Goal: Task Accomplishment & Management: Use online tool/utility

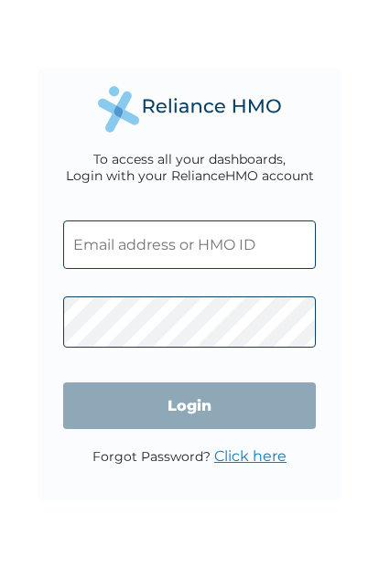
click at [221, 249] on input "text" at bounding box center [189, 245] width 253 height 48
click at [274, 253] on input "text" at bounding box center [189, 245] width 253 height 48
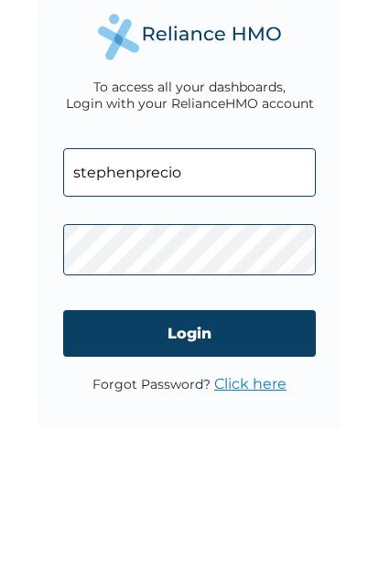
type input "stephenprecious172@gmail.com"
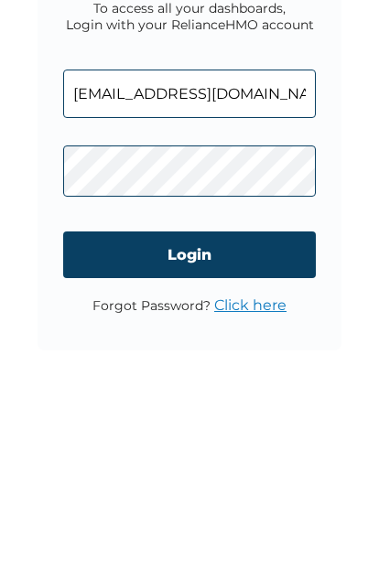
click at [119, 382] on input "Login" at bounding box center [189, 405] width 253 height 47
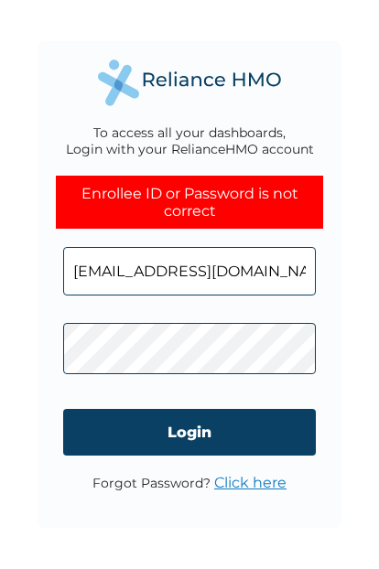
click at [351, 545] on div "To access all your dashboards, Login with your RelianceHMO account Enrollee ID …" at bounding box center [189, 284] width 379 height 569
click at [361, 542] on div "To access all your dashboards, Login with your RelianceHMO account Enrollee ID …" at bounding box center [189, 284] width 379 height 569
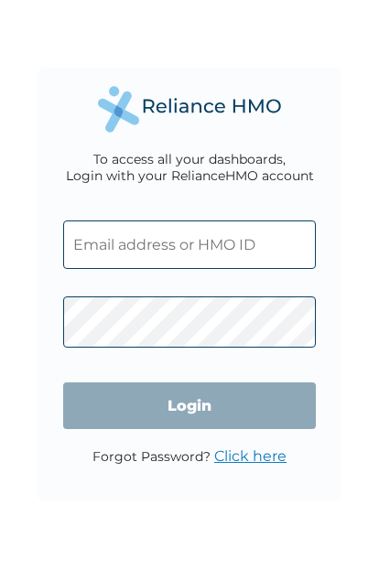
click at [89, 259] on input "text" at bounding box center [189, 245] width 253 height 48
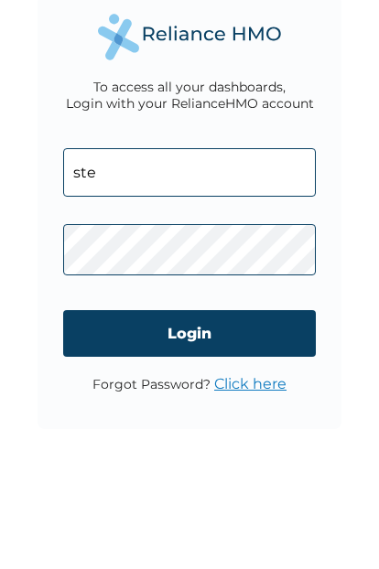
type input "[EMAIL_ADDRESS][DOMAIN_NAME]"
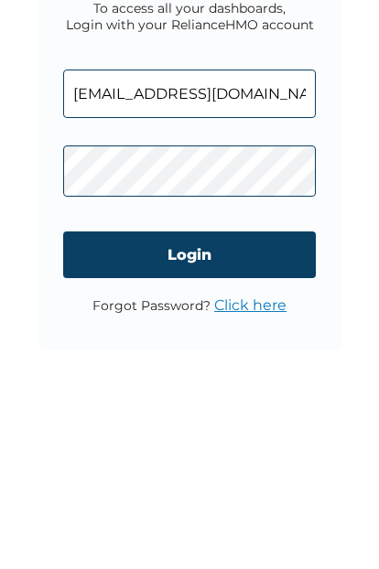
click at [281, 382] on input "Login" at bounding box center [189, 405] width 253 height 47
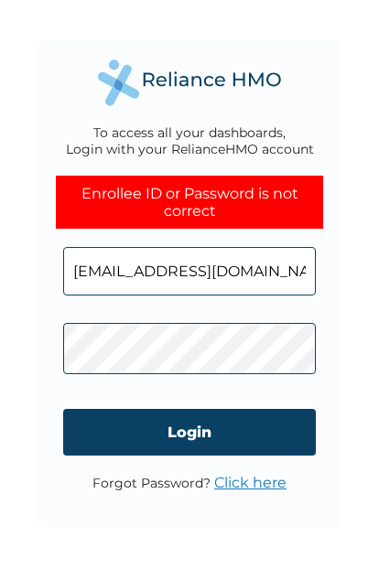
click at [253, 478] on link "Click here" at bounding box center [250, 482] width 72 height 17
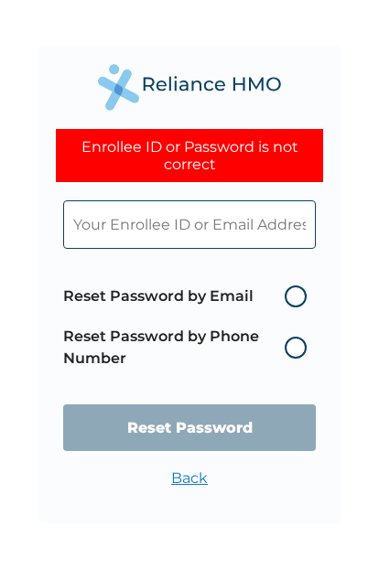
click at [298, 307] on label "Reset Password by Email" at bounding box center [189, 296] width 253 height 22
click at [288, 311] on input "Reset Password by Email" at bounding box center [273, 296] width 29 height 29
radio input "true"
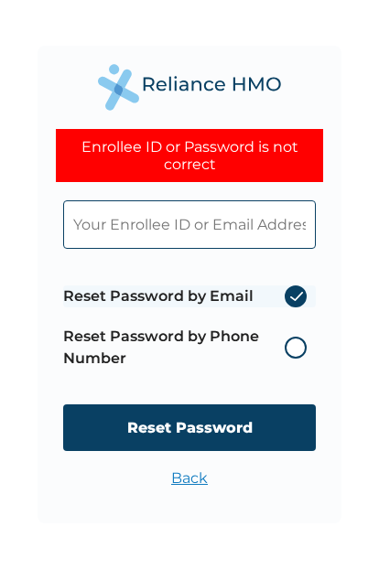
click at [216, 437] on input "Reset Password" at bounding box center [189, 427] width 253 height 47
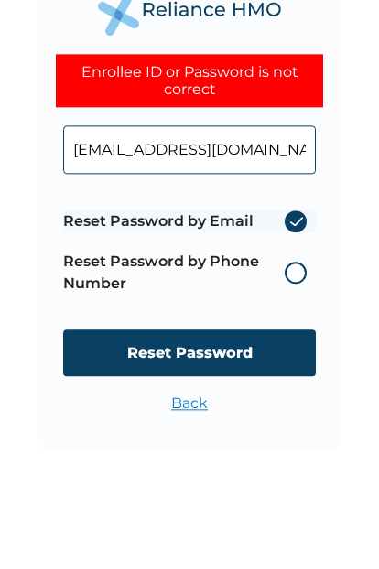
type input "stephenprecious172@gmail.com"
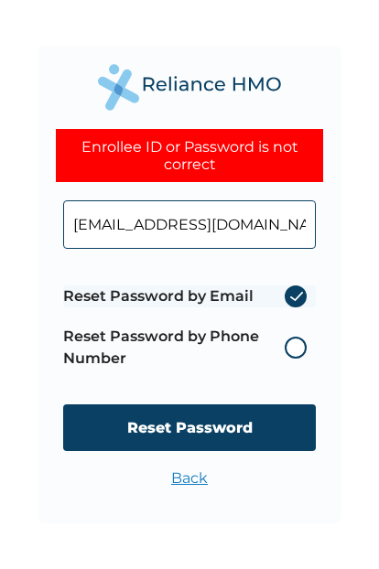
click at [270, 423] on input "Reset Password" at bounding box center [189, 427] width 253 height 47
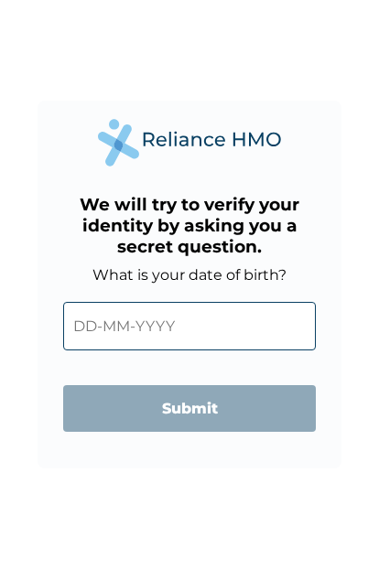
click at [260, 339] on input "text" at bounding box center [189, 326] width 253 height 48
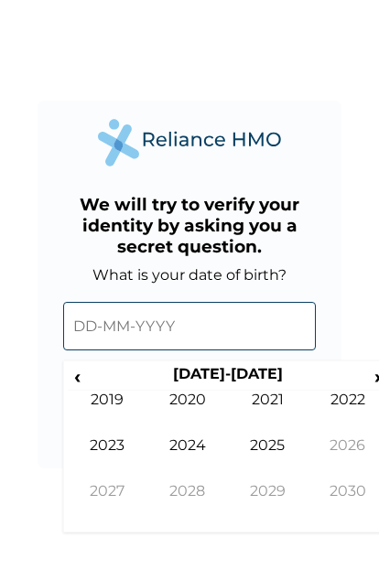
click at [258, 384] on th "2020-2029" at bounding box center [227, 378] width 281 height 26
click at [87, 388] on span "‹" at bounding box center [77, 376] width 19 height 23
click at [86, 388] on span "‹" at bounding box center [77, 376] width 19 height 23
click at [338, 415] on td "2002" at bounding box center [347, 414] width 81 height 46
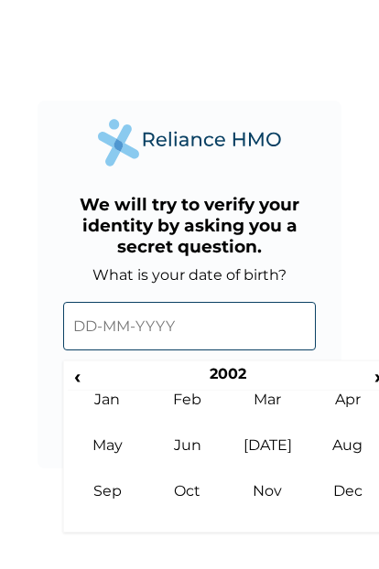
click at [263, 459] on td "Jul" at bounding box center [268, 459] width 81 height 46
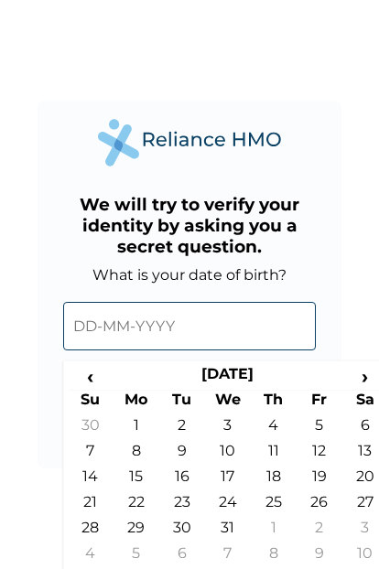
click at [145, 434] on td "1" at bounding box center [136, 429] width 46 height 26
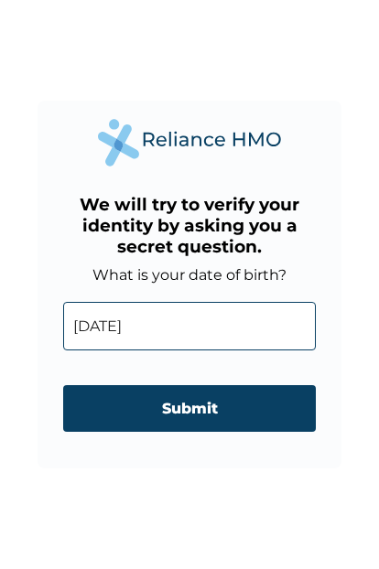
type input "01-07-2002"
click at [242, 417] on input "Submit" at bounding box center [189, 408] width 253 height 47
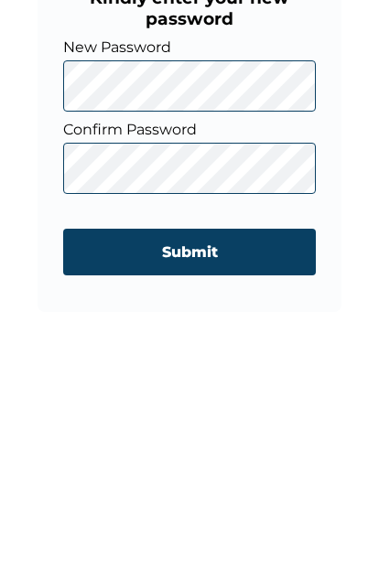
click at [277, 410] on input "Submit" at bounding box center [189, 433] width 253 height 47
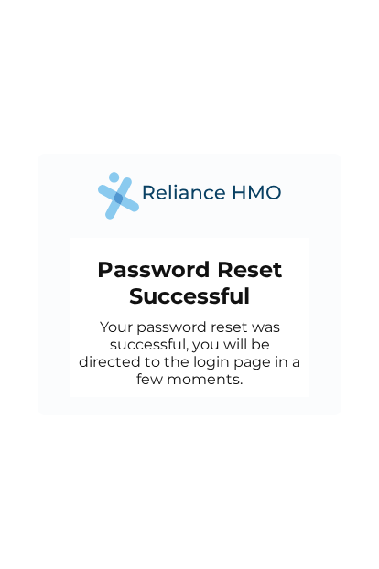
scroll to position [5, 0]
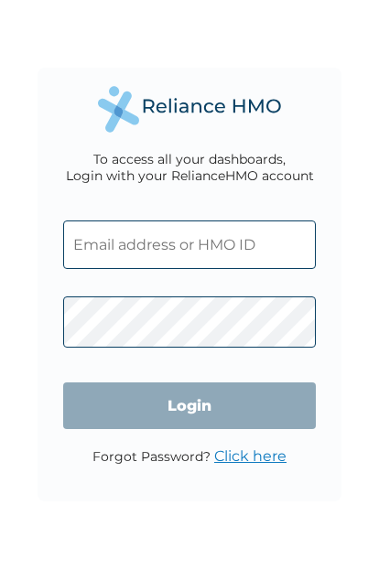
click at [267, 261] on input "text" at bounding box center [189, 245] width 253 height 48
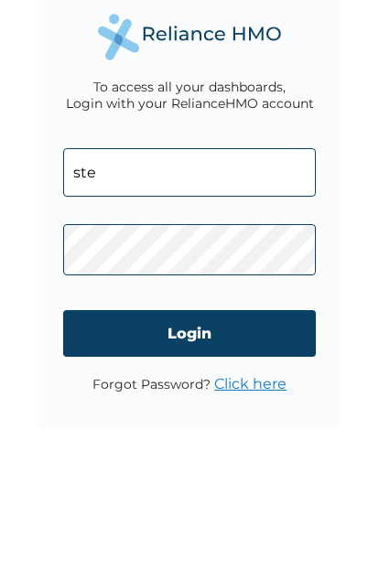
type input "[EMAIL_ADDRESS][DOMAIN_NAME]"
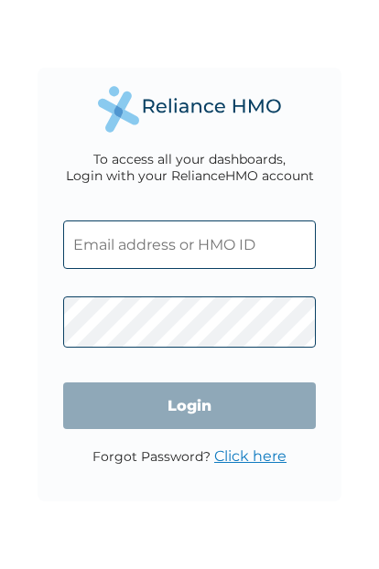
click at [253, 250] on input "text" at bounding box center [189, 245] width 253 height 48
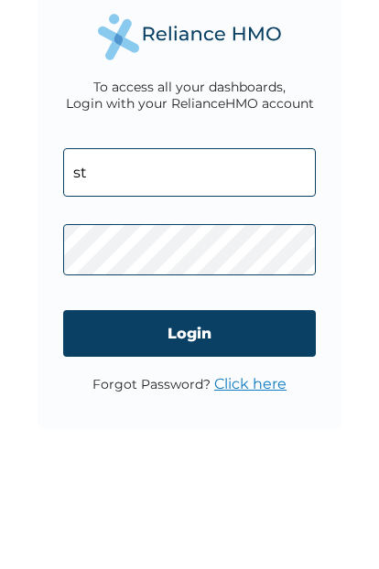
type input "stephenprecious172@gmail.com"
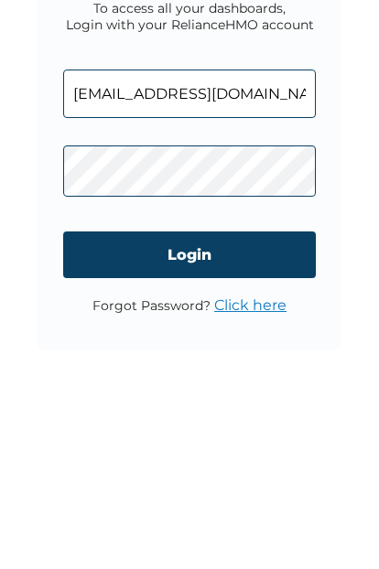
click at [291, 382] on input "Login" at bounding box center [189, 405] width 253 height 47
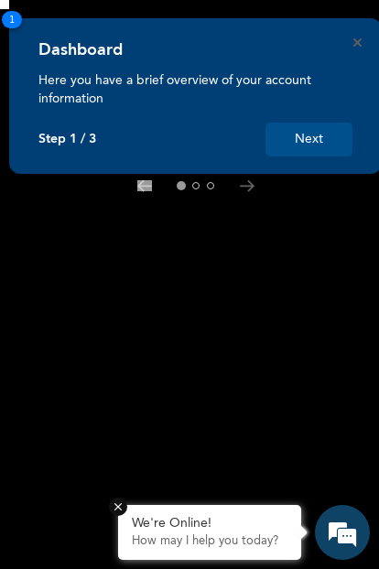
click at [320, 140] on button "Next" at bounding box center [308, 140] width 87 height 34
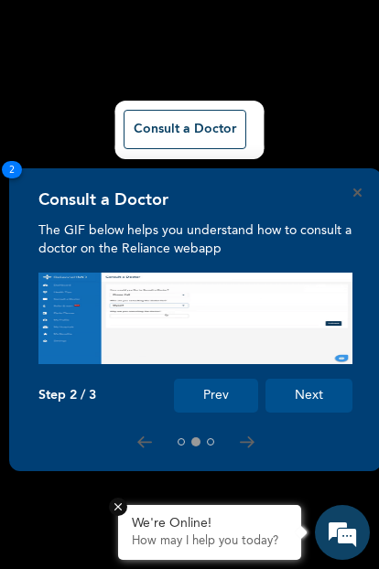
click at [318, 395] on button "Next" at bounding box center [308, 396] width 87 height 34
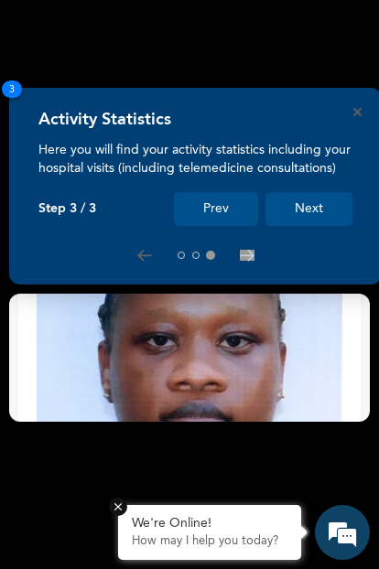
scroll to position [635, 0]
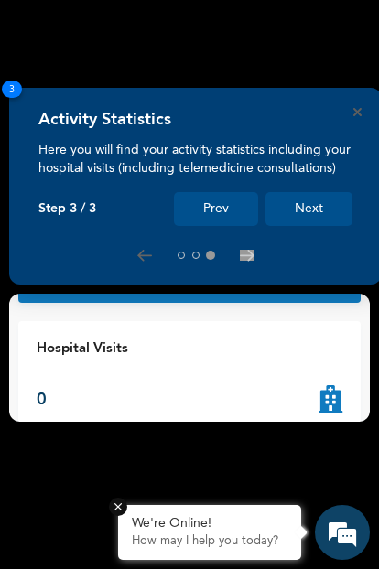
click at [324, 214] on button "Next" at bounding box center [308, 209] width 87 height 34
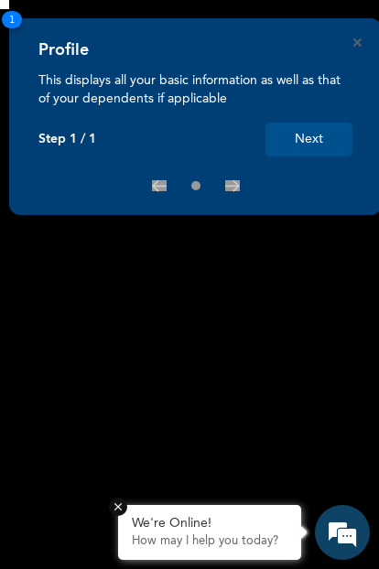
click at [313, 146] on button "Next" at bounding box center [308, 140] width 87 height 34
click at [361, 36] on div "Profile This displays all your basic information as well as that of your depend…" at bounding box center [195, 116] width 372 height 197
click at [317, 135] on button "Next" at bounding box center [308, 140] width 87 height 34
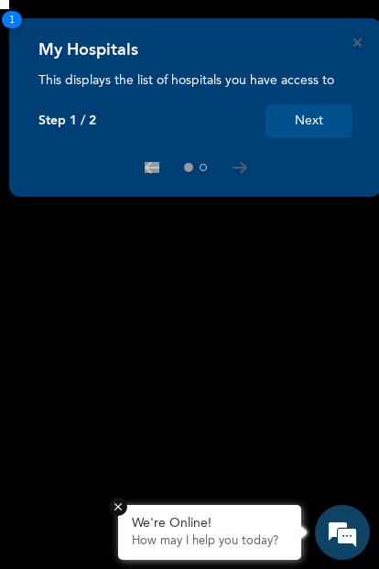
click at [349, 42] on div "My Hospitals" at bounding box center [195, 55] width 314 height 31
click at [359, 41] on icon "Close" at bounding box center [357, 42] width 8 height 8
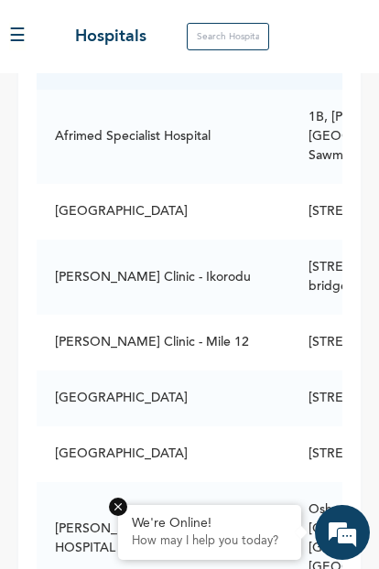
scroll to position [44, 0]
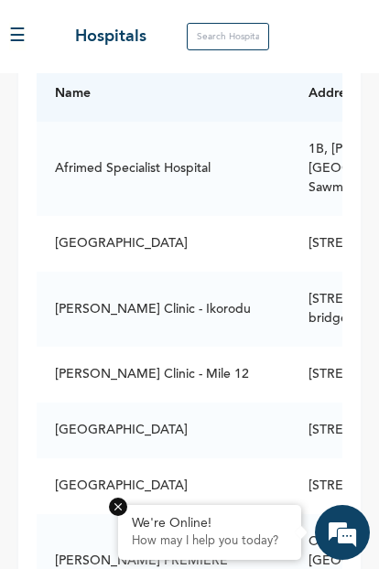
click at [237, 48] on input "text" at bounding box center [228, 36] width 82 height 27
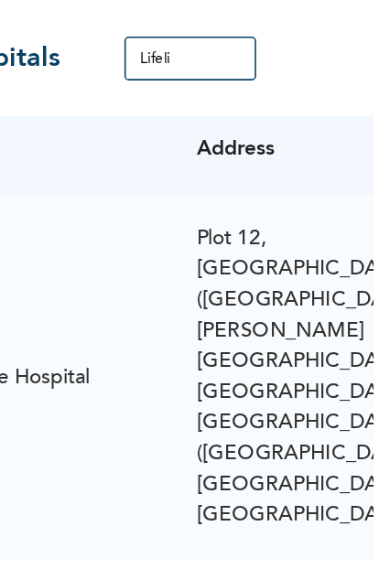
scroll to position [0, 0]
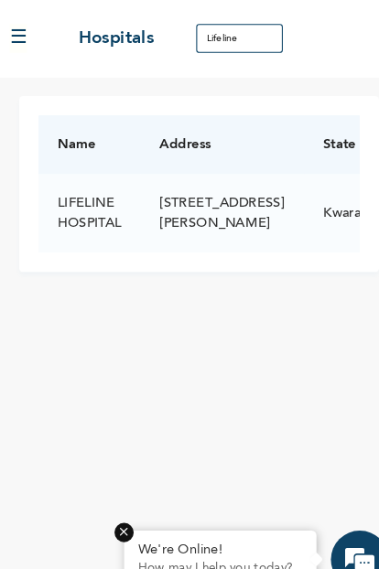
click at [241, 43] on input "Lifeline" at bounding box center [228, 36] width 82 height 27
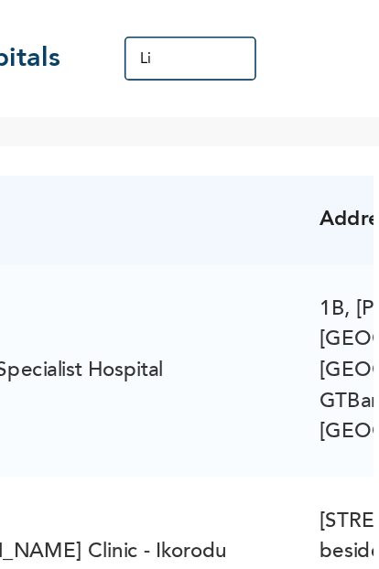
type input "L"
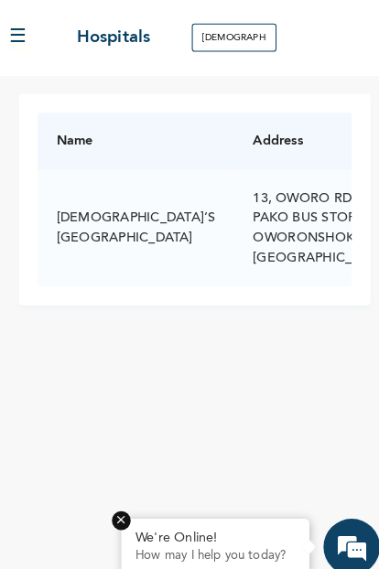
click at [235, 45] on input "God’s" at bounding box center [228, 36] width 82 height 27
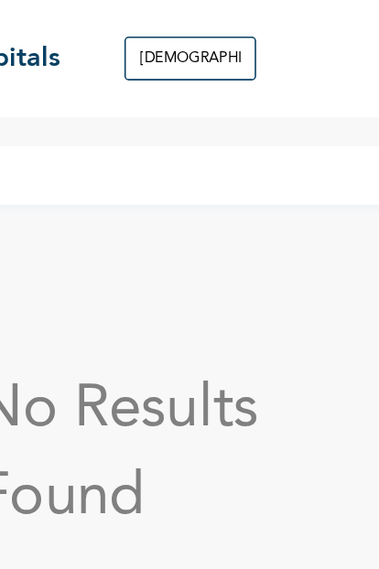
type input "God’s care"
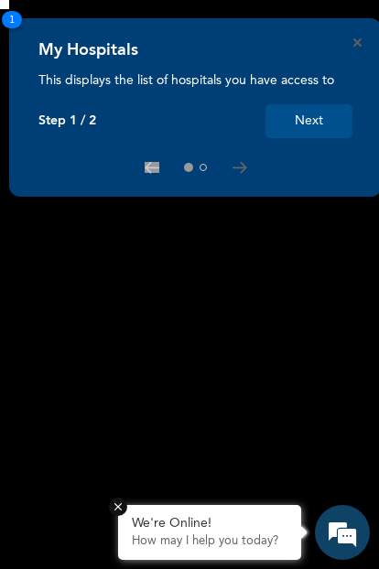
click at [295, 113] on button "Next" at bounding box center [308, 121] width 87 height 34
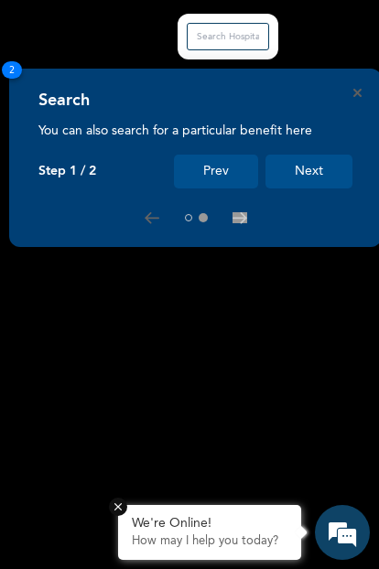
click at [350, 30] on rect at bounding box center [189, 284] width 379 height 569
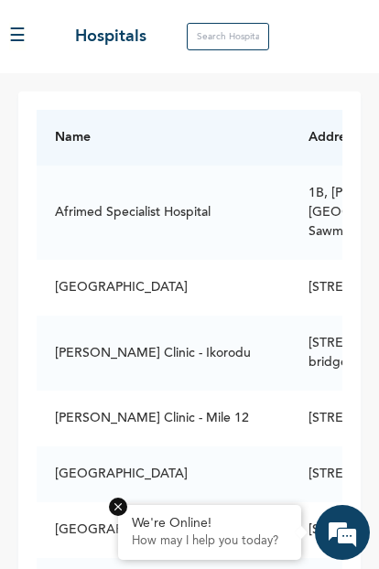
click at [16, 38] on button "☰" at bounding box center [17, 36] width 16 height 27
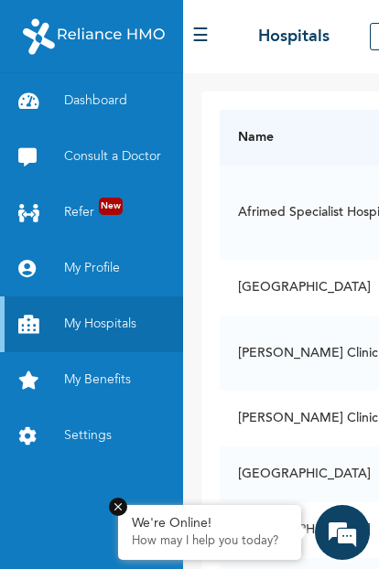
click at [109, 379] on link "My Benefits" at bounding box center [91, 380] width 183 height 56
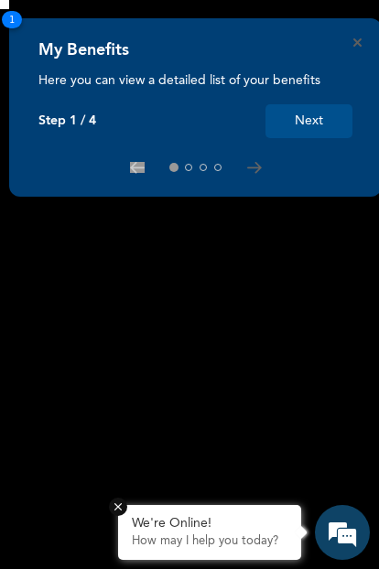
click at [296, 108] on button "Next" at bounding box center [308, 121] width 87 height 34
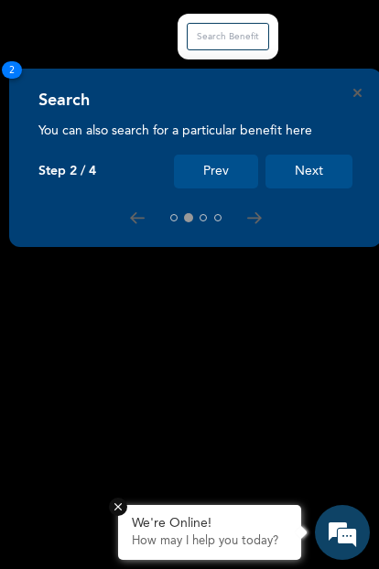
click at [306, 161] on button "Next" at bounding box center [308, 172] width 87 height 34
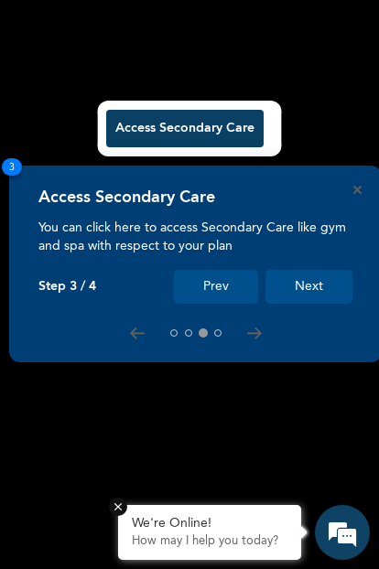
click at [309, 302] on button "Next" at bounding box center [308, 287] width 87 height 34
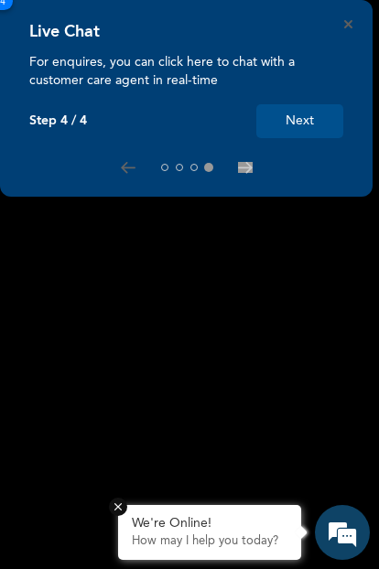
click at [256, 138] on button "Next" at bounding box center [299, 121] width 87 height 34
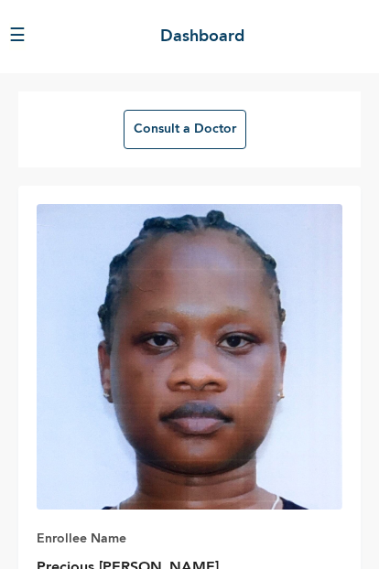
scroll to position [320, 0]
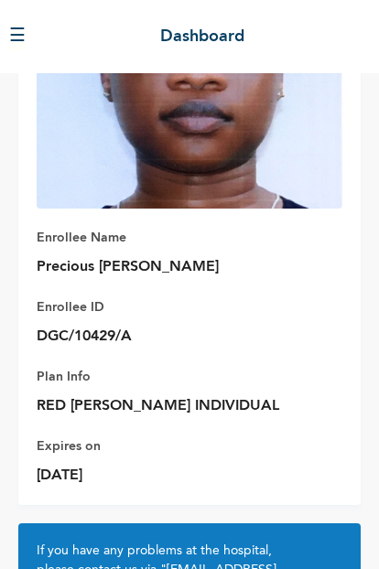
click at [25, 34] on button "☰" at bounding box center [17, 36] width 16 height 27
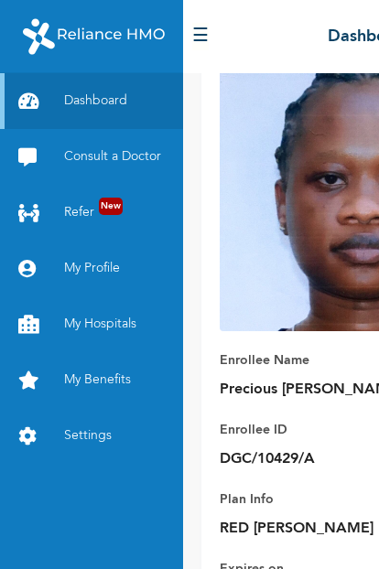
scroll to position [146, 0]
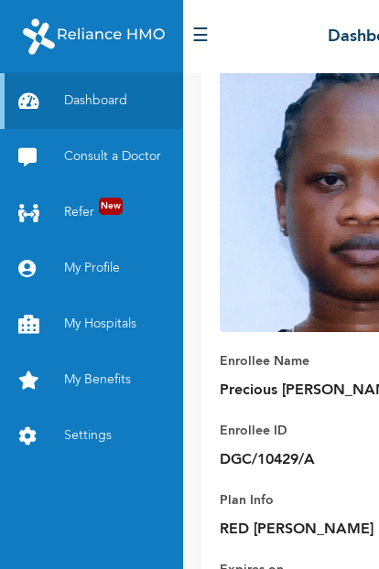
click at [101, 153] on link "Consult a Doctor" at bounding box center [91, 157] width 183 height 56
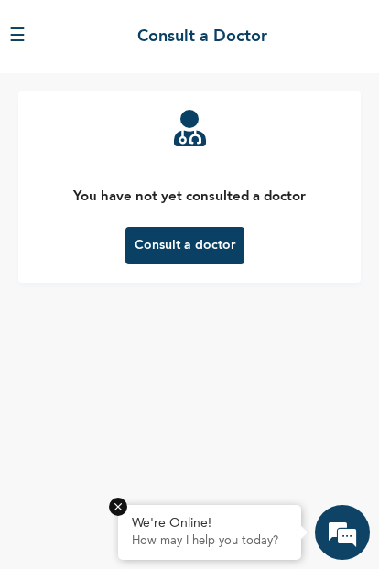
click at [175, 261] on button "Consult a doctor" at bounding box center [184, 246] width 119 height 38
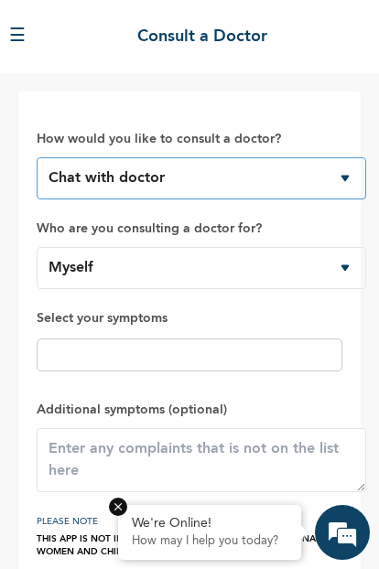
click at [143, 190] on select "Chat with doctor Phone Call" at bounding box center [201, 178] width 329 height 42
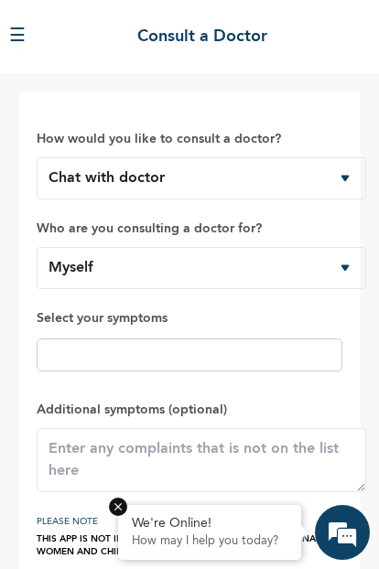
click at [149, 365] on input "text" at bounding box center [189, 355] width 295 height 22
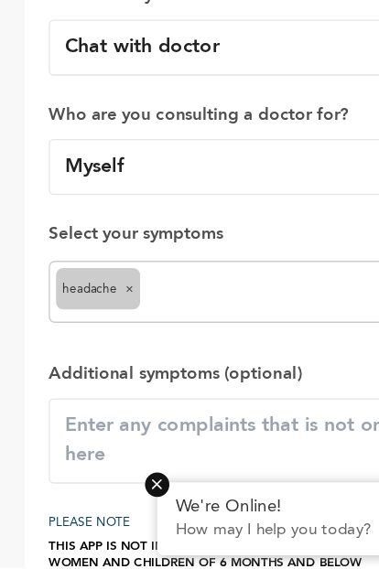
click at [186, 351] on input "text" at bounding box center [223, 362] width 227 height 22
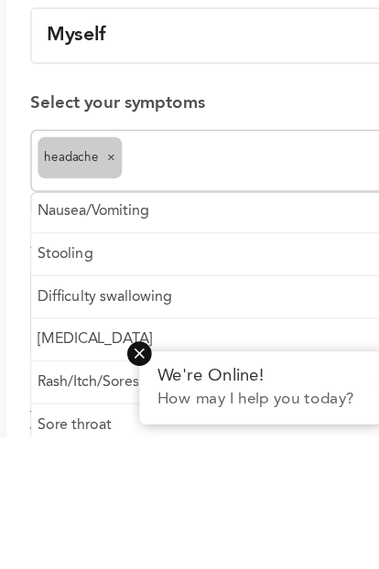
scroll to position [162, 0]
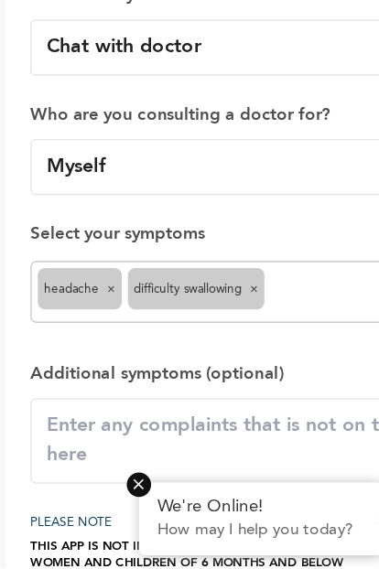
click at [243, 351] on input "text" at bounding box center [277, 362] width 120 height 22
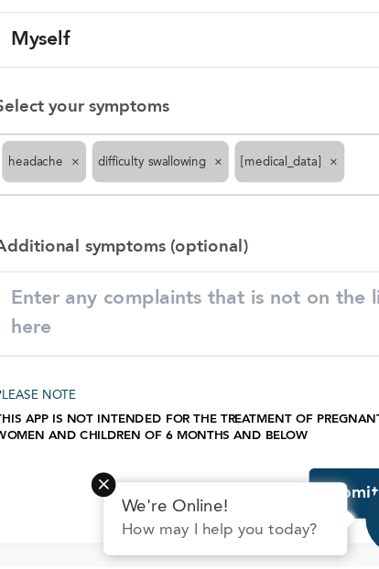
scroll to position [1, 0]
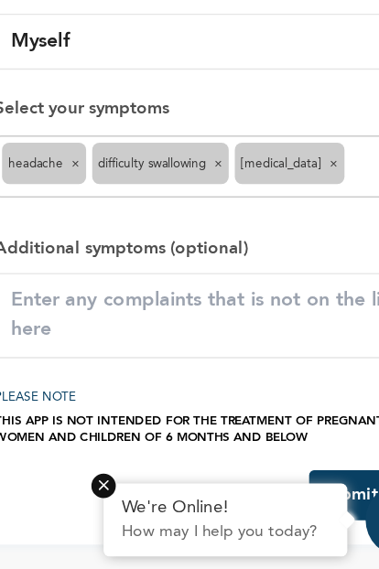
click at [304, 256] on input "text" at bounding box center [320, 267] width 33 height 22
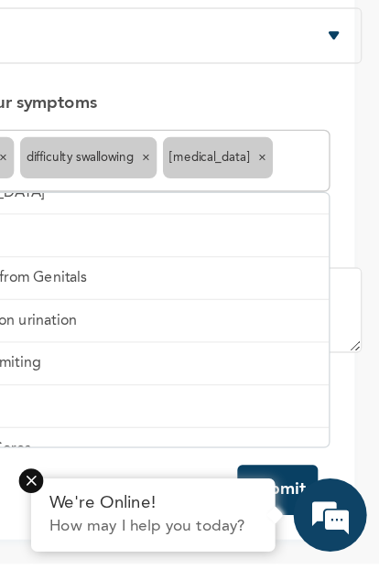
scroll to position [48, 0]
click at [201, 260] on span "×" at bounding box center [204, 264] width 6 height 9
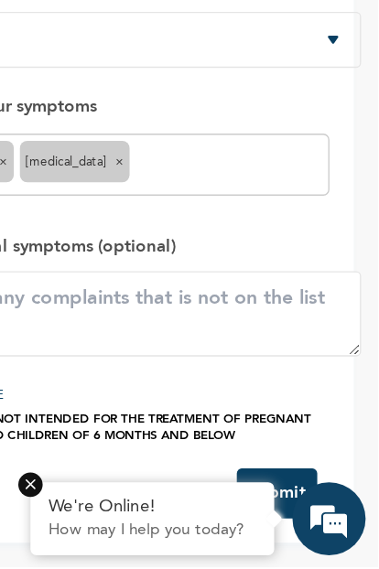
click at [197, 256] on input "text" at bounding box center [267, 267] width 140 height 22
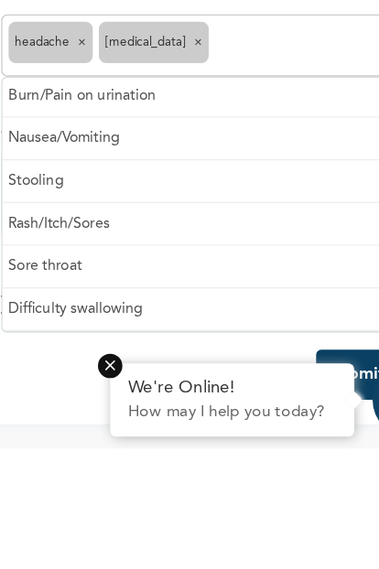
scroll to position [130, 0]
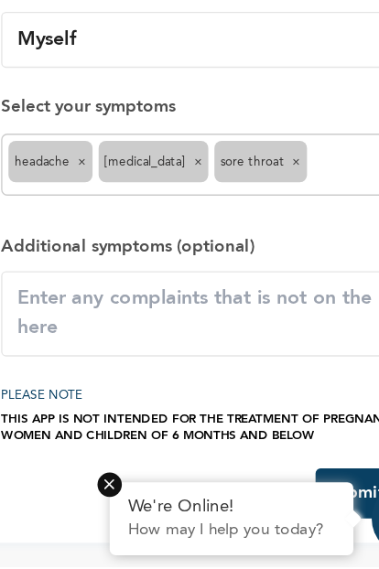
click at [271, 256] on input "text" at bounding box center [304, 267] width 66 height 22
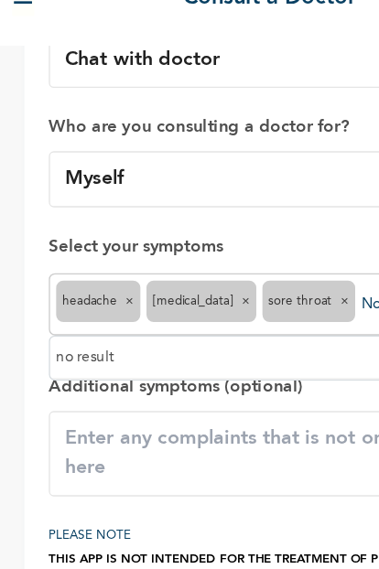
scroll to position [0, 0]
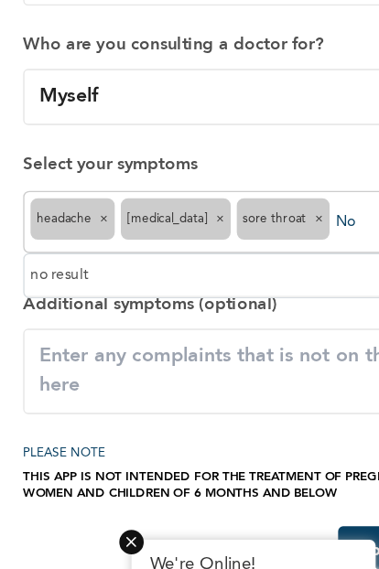
type input "N"
type input "S"
type input "P"
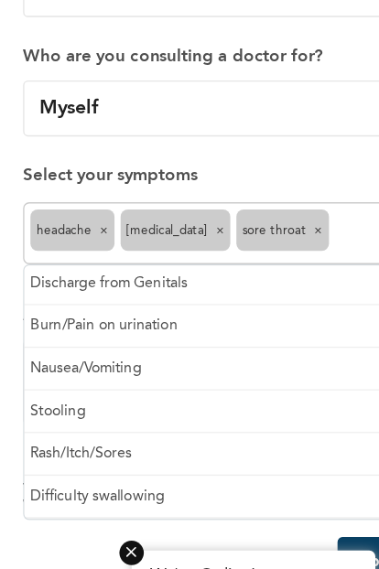
scroll to position [98, 0]
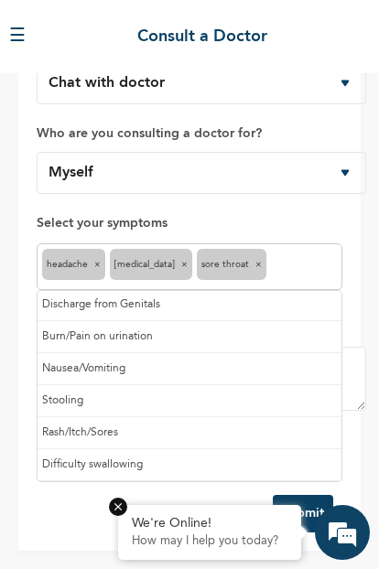
click at [294, 233] on label "Select your symptoms" at bounding box center [190, 223] width 306 height 22
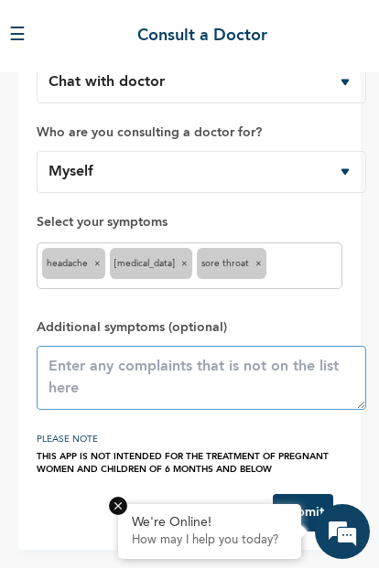
click at [270, 374] on textarea at bounding box center [201, 379] width 329 height 64
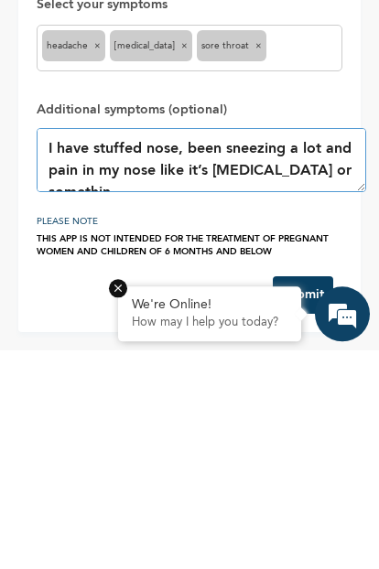
scroll to position [9, 0]
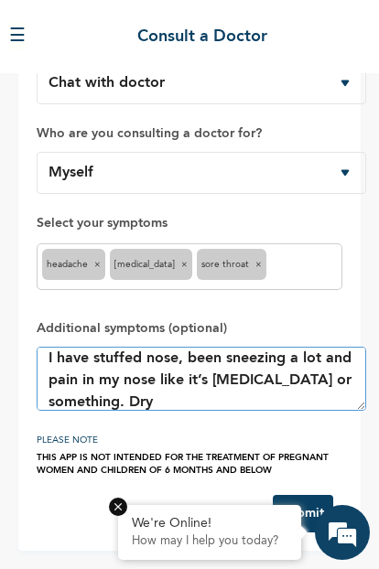
click at [235, 410] on textarea "I have stuffed nose, been sneezing a lot and pain in my nose like it’s [MEDICAL…" at bounding box center [201, 379] width 329 height 64
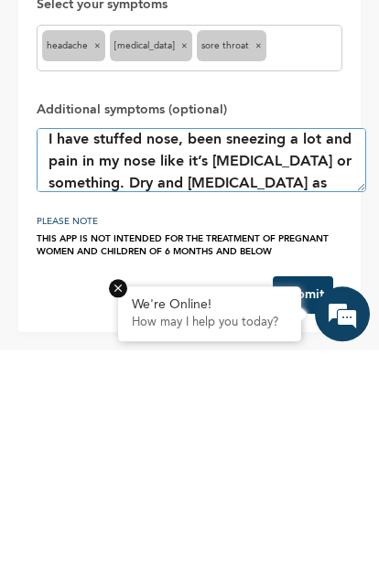
type textarea "I have stuffed nose, been sneezing a lot and pain in my nose like it’s [MEDICAL…"
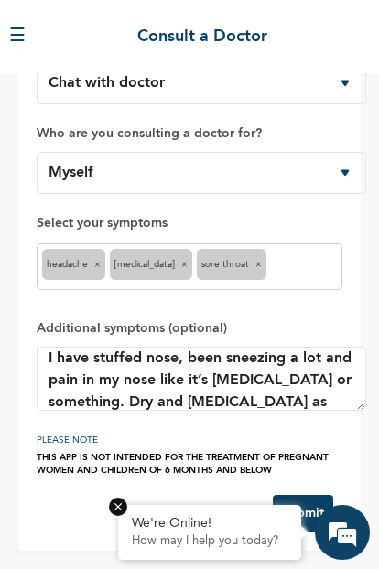
click at [307, 507] on button "Submit" at bounding box center [303, 514] width 60 height 38
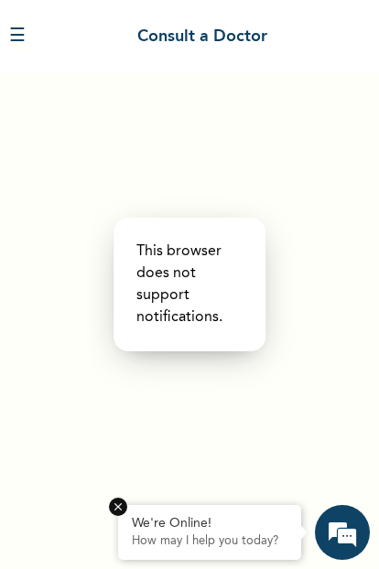
click at [157, 408] on div at bounding box center [189, 284] width 379 height 569
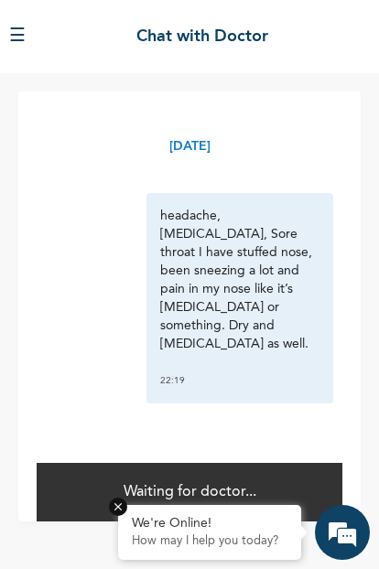
scroll to position [15, 0]
click at [107, 502] on div "Waiting for doctor..." at bounding box center [190, 491] width 306 height 60
click at [113, 507] on em at bounding box center [118, 507] width 18 height 18
